Goal: Task Accomplishment & Management: Manage account settings

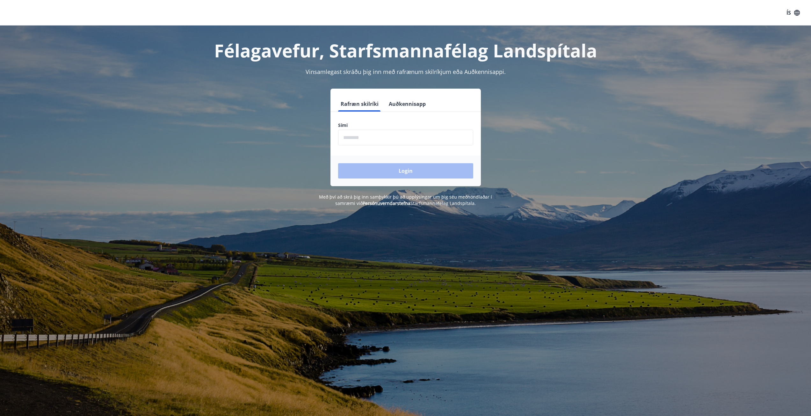
click at [368, 139] on input "phone" at bounding box center [405, 138] width 135 height 16
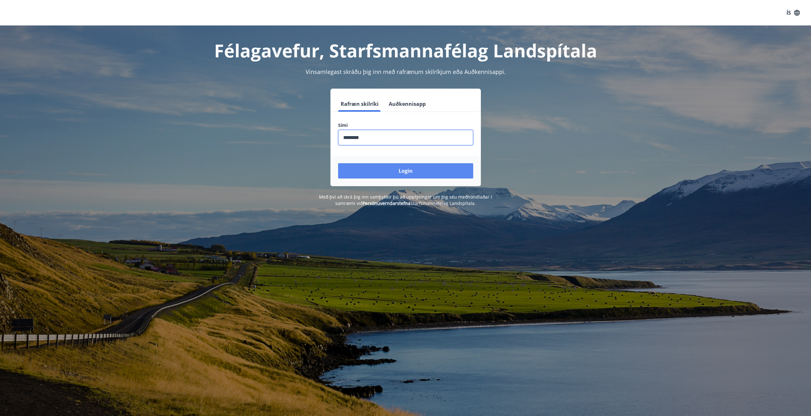
type input "********"
click at [398, 172] on button "Login" at bounding box center [405, 170] width 135 height 15
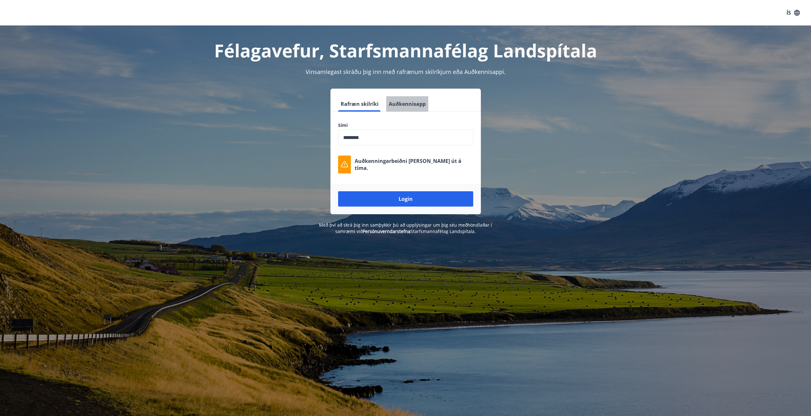
click at [408, 108] on button "Auðkennisapp" at bounding box center [407, 103] width 42 height 15
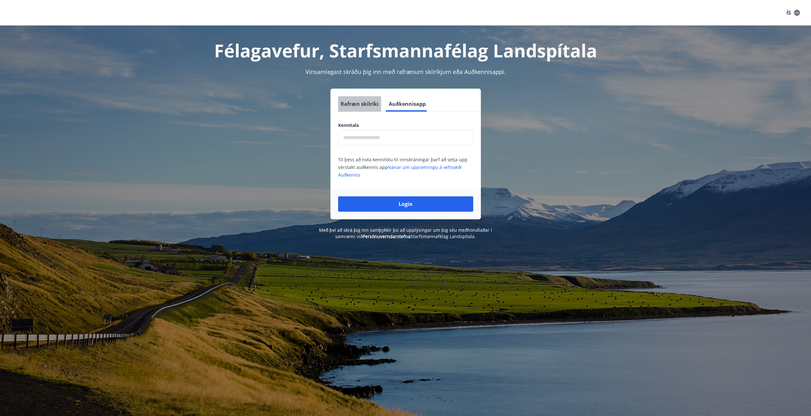
click at [364, 104] on button "Rafræn skilríki" at bounding box center [359, 103] width 43 height 15
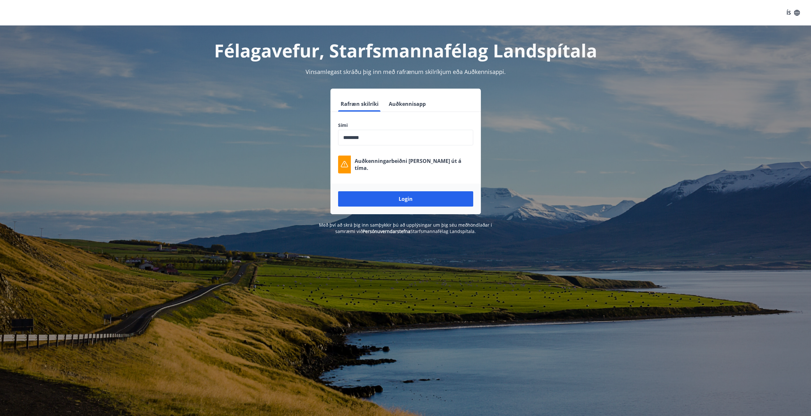
click at [388, 206] on div "Login" at bounding box center [405, 199] width 150 height 31
click at [388, 204] on button "Login" at bounding box center [405, 198] width 135 height 15
